Goal: Find specific page/section: Find specific page/section

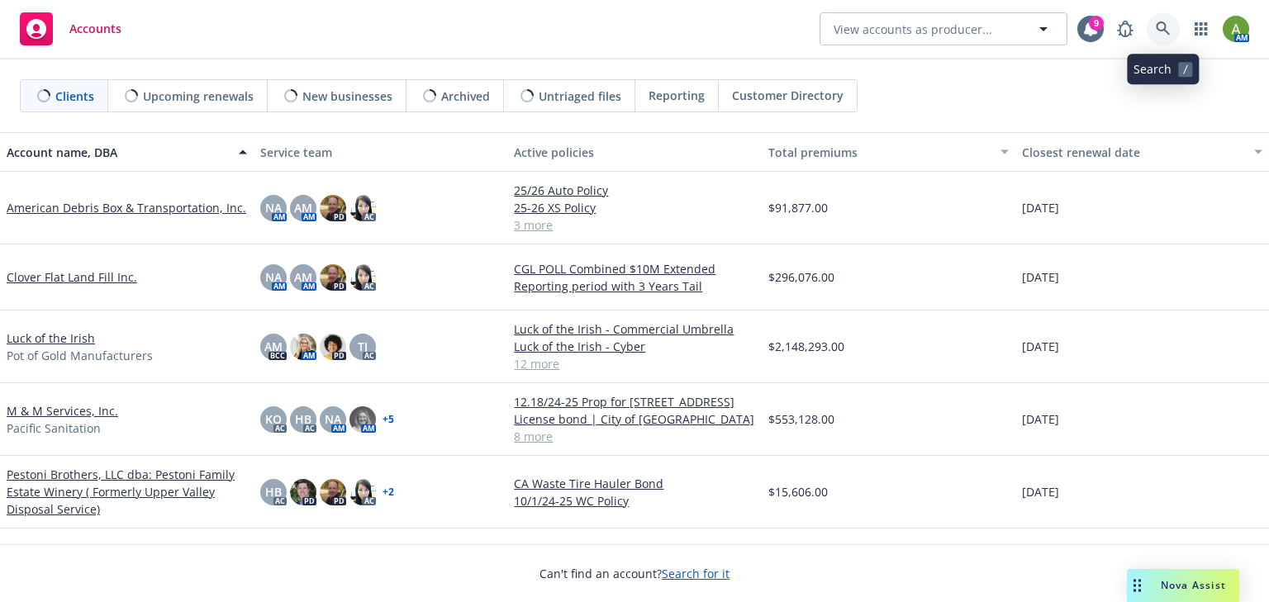
click at [1157, 26] on icon at bounding box center [1163, 28] width 15 height 15
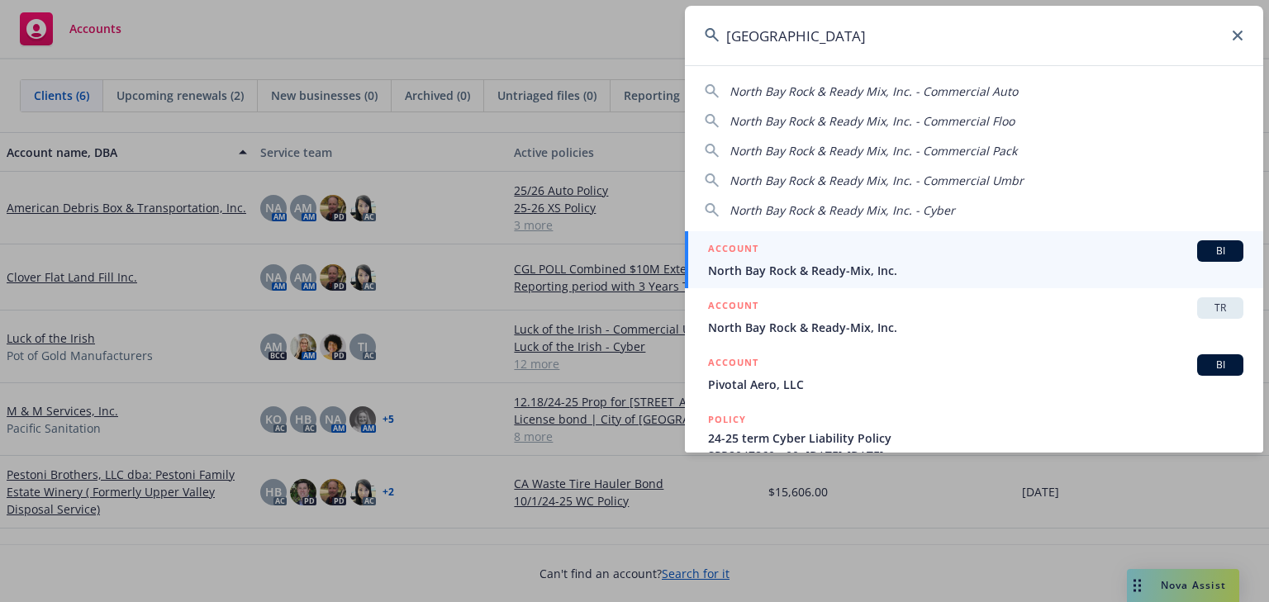
type input "north bay rock"
click at [883, 254] on div "ACCOUNT BI" at bounding box center [975, 250] width 535 height 21
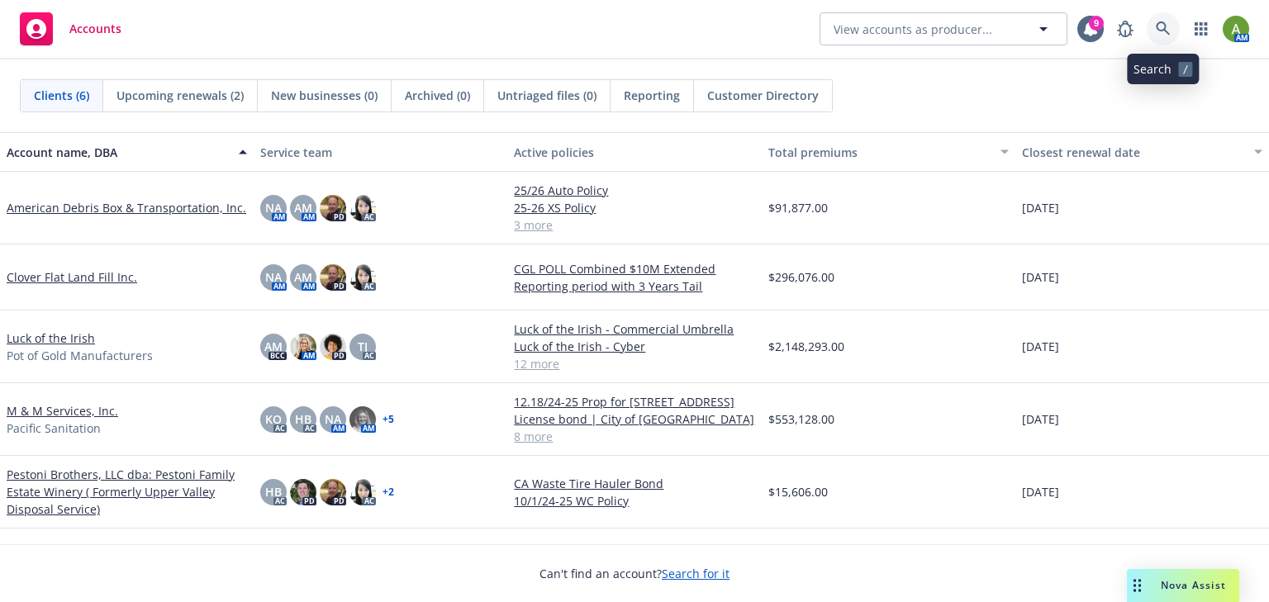
click at [1158, 27] on icon at bounding box center [1163, 28] width 15 height 15
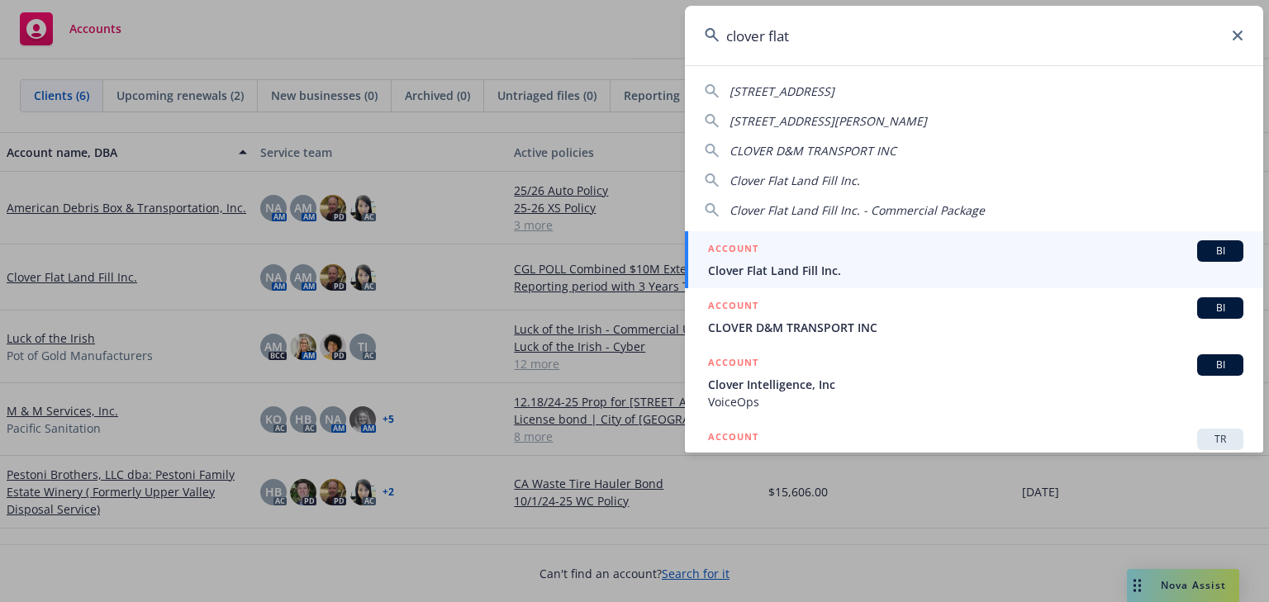
type input "clover flat"
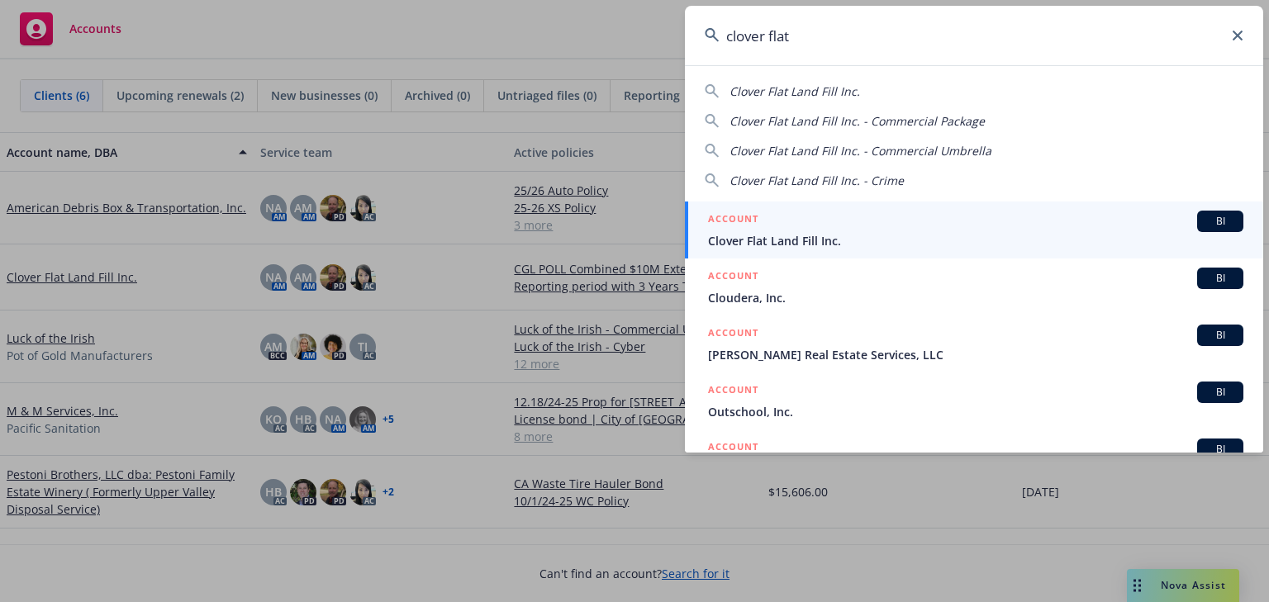
click at [758, 242] on span "Clover Flat Land Fill Inc." at bounding box center [975, 240] width 535 height 17
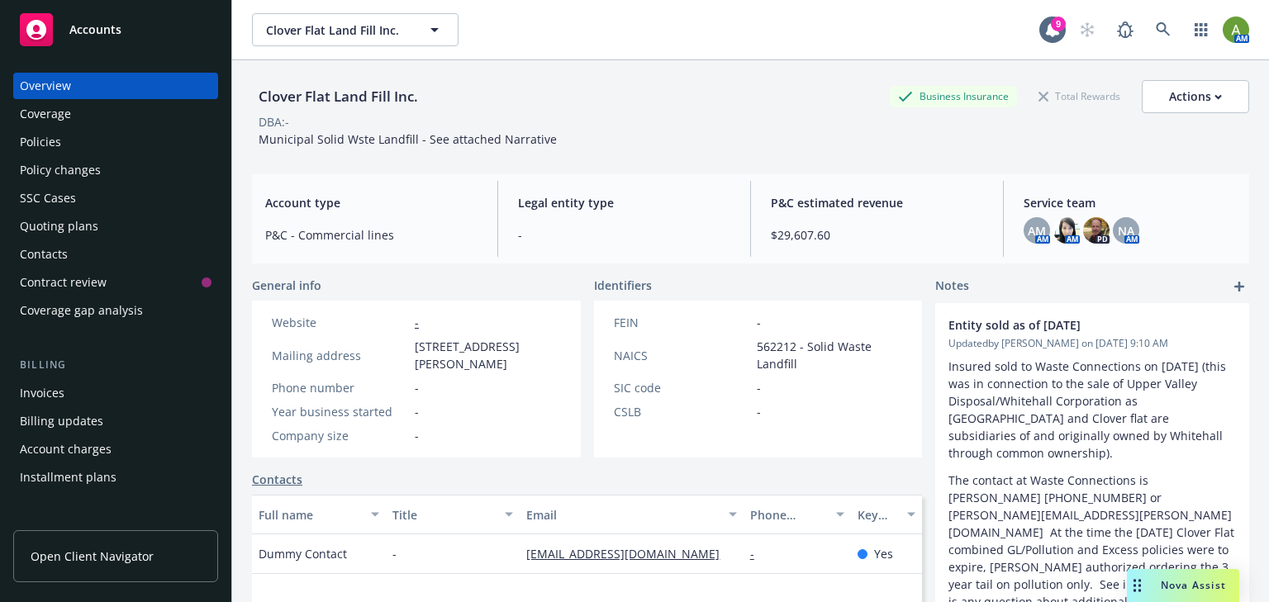
click at [50, 145] on div "Policies" at bounding box center [40, 142] width 41 height 26
